Goal: Transaction & Acquisition: Subscribe to service/newsletter

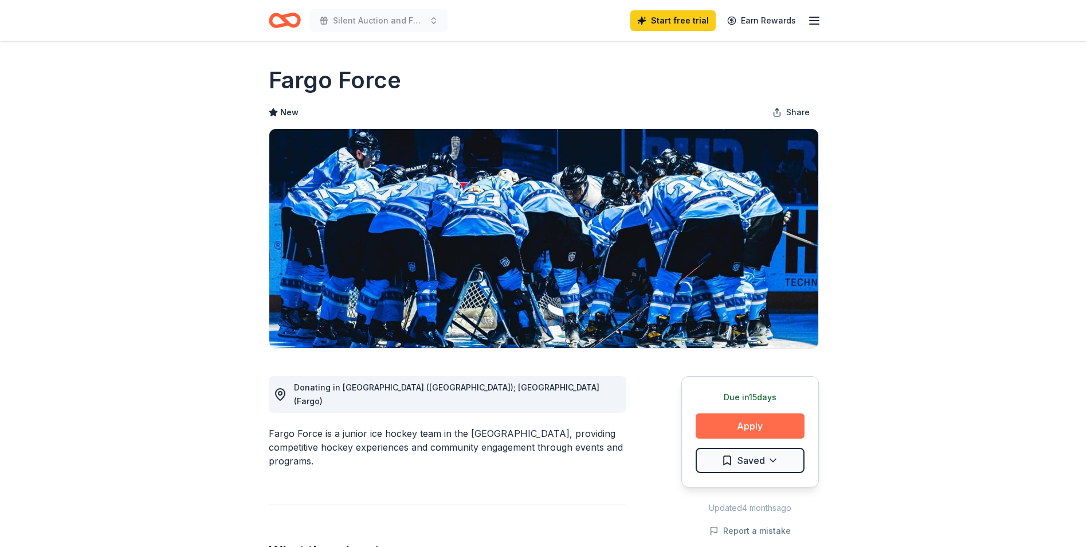
click at [744, 422] on button "Apply" at bounding box center [750, 425] width 109 height 25
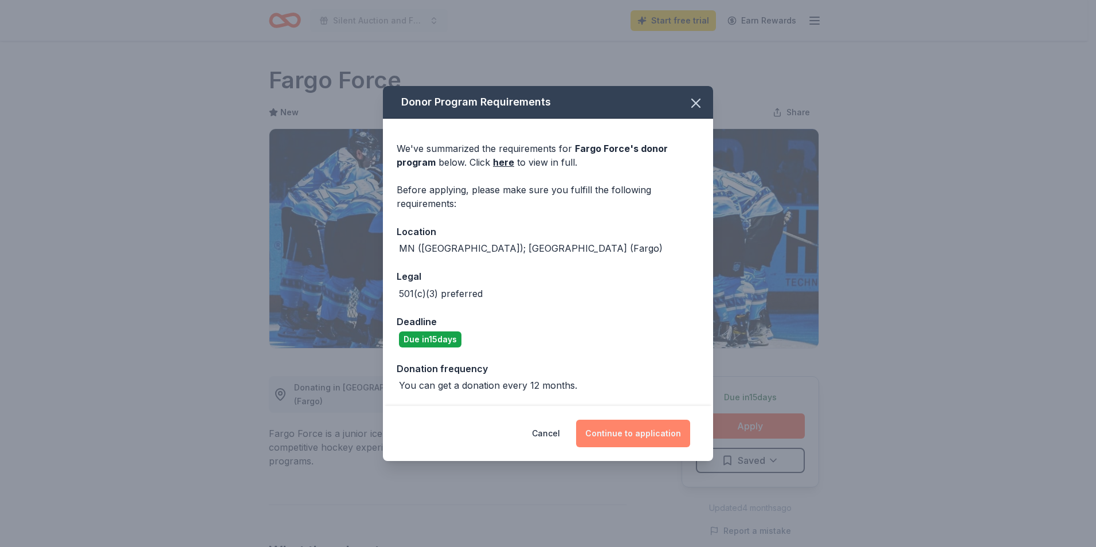
click at [626, 426] on button "Continue to application" at bounding box center [633, 433] width 114 height 28
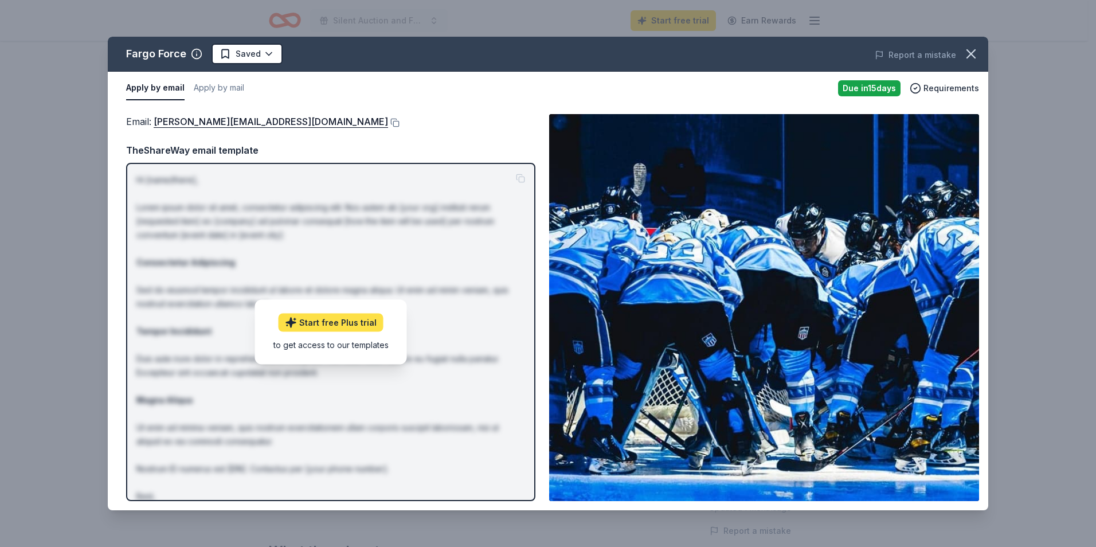
click at [348, 315] on link "Start free Plus trial" at bounding box center [331, 322] width 105 height 18
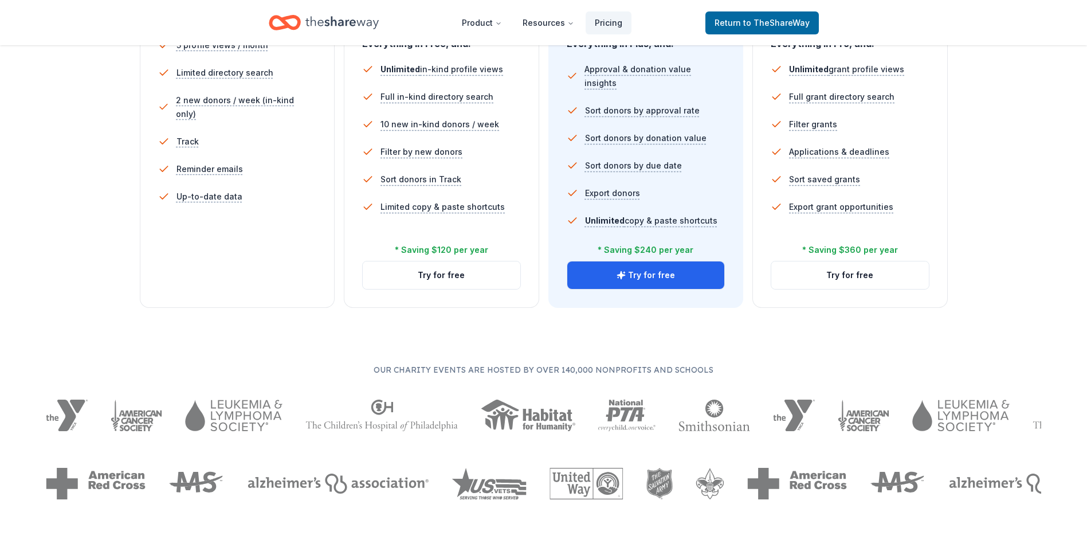
scroll to position [367, 0]
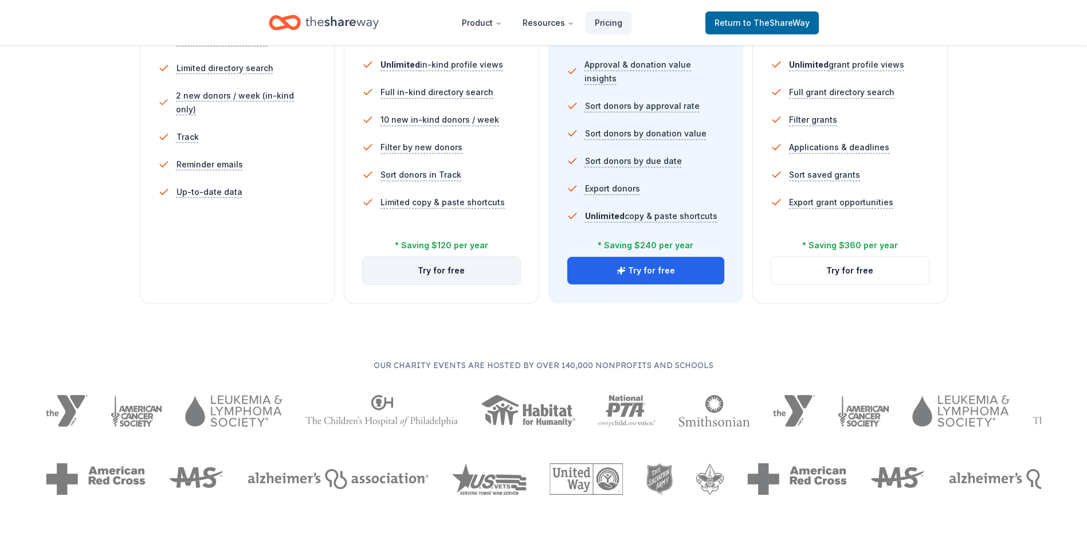
click at [429, 272] on button "Try for free" at bounding box center [442, 271] width 158 height 28
